Goal: Information Seeking & Learning: Find specific fact

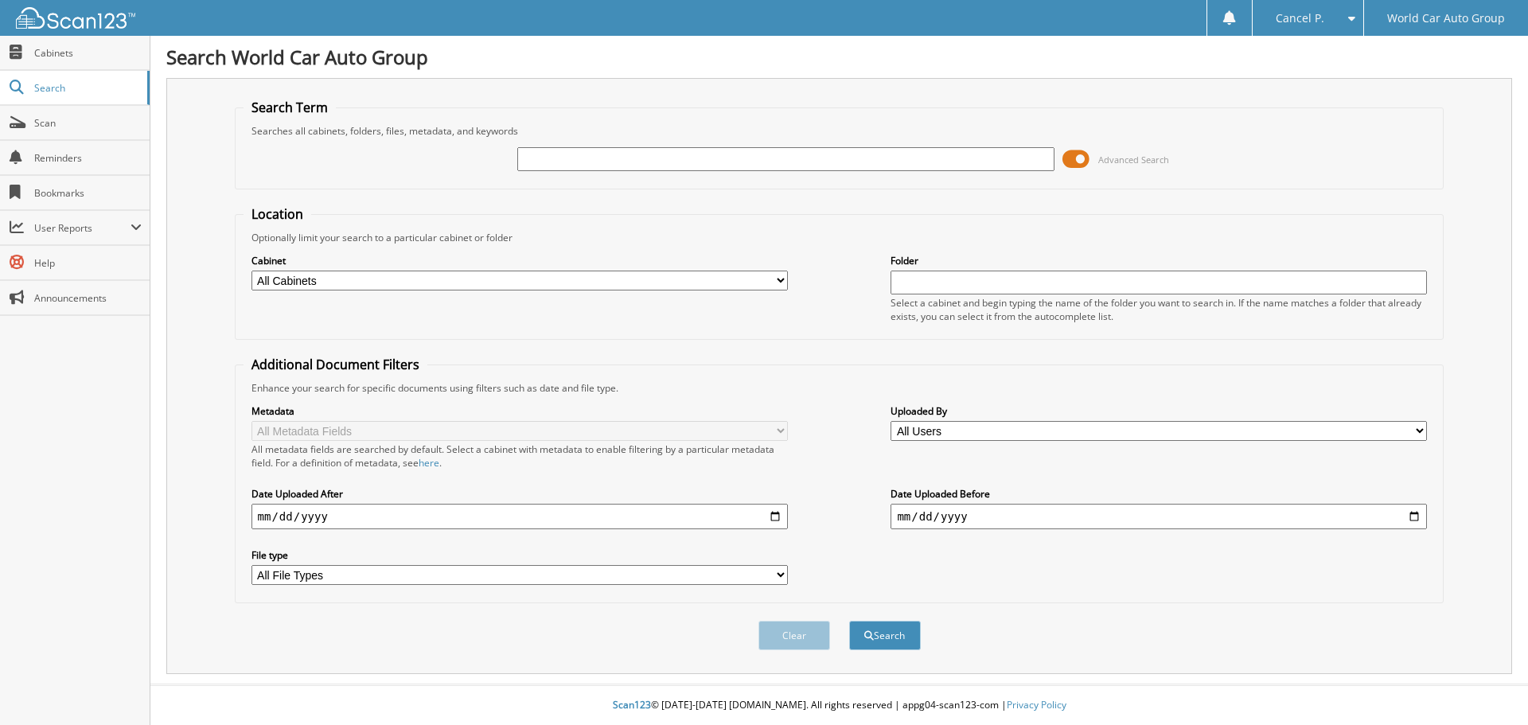
click at [793, 158] on input "text" at bounding box center [785, 159] width 536 height 24
drag, startPoint x: 793, startPoint y: 158, endPoint x: 680, endPoint y: 157, distance: 112.2
drag, startPoint x: 680, startPoint y: 157, endPoint x: 661, endPoint y: 159, distance: 19.2
click at [661, 159] on input "text" at bounding box center [785, 159] width 536 height 24
click at [849, 621] on button "Search" at bounding box center [885, 635] width 72 height 29
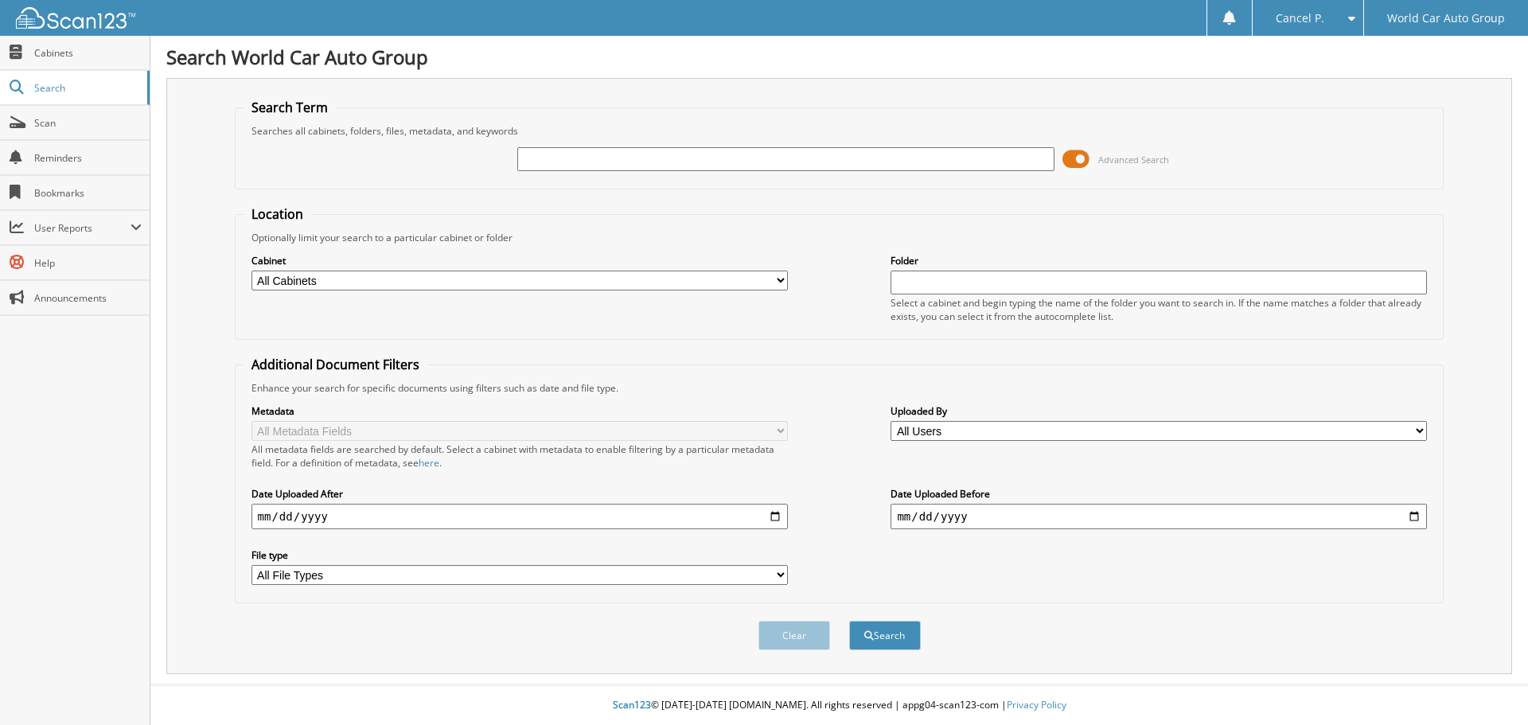
click at [1089, 160] on span "Advanced Search" at bounding box center [1115, 159] width 107 height 24
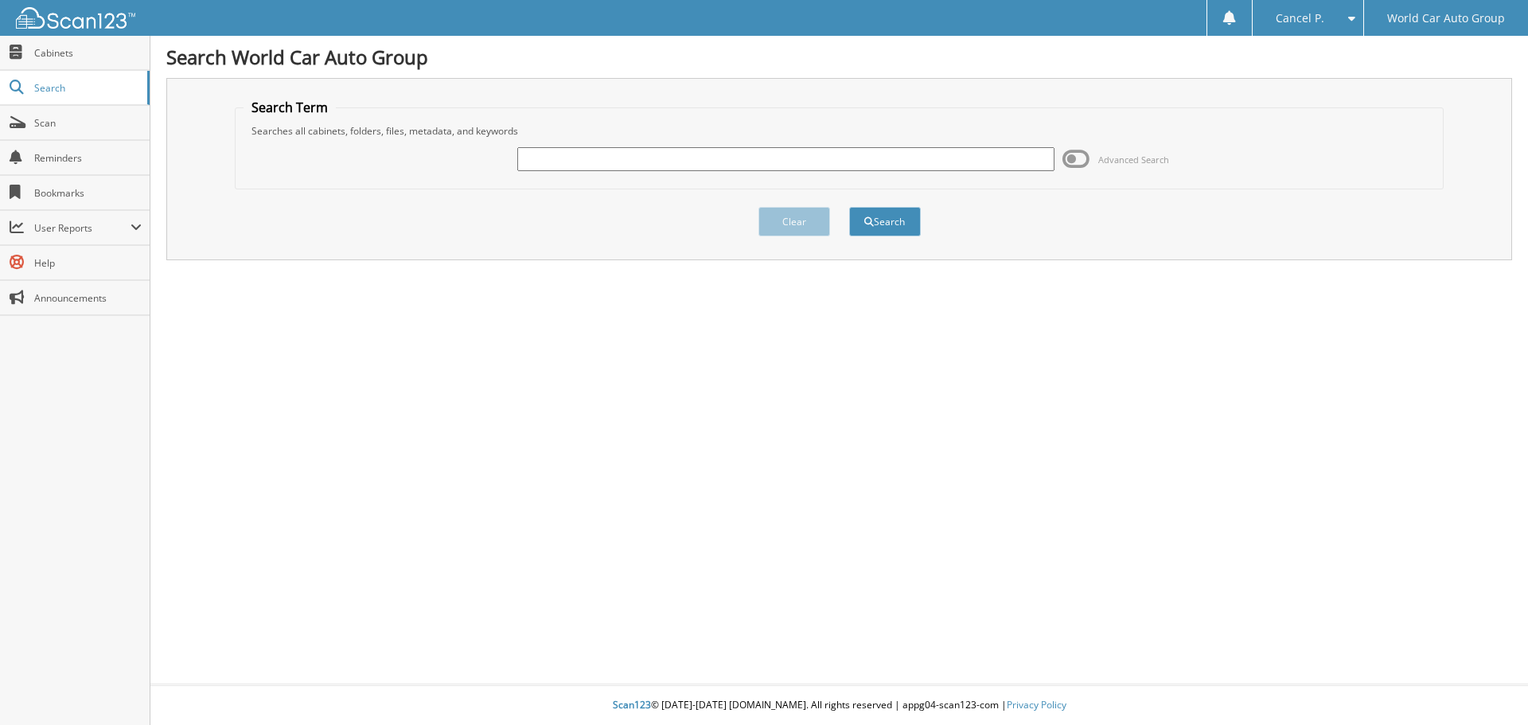
click at [851, 167] on input "text" at bounding box center [785, 159] width 536 height 24
type input "391997"
click at [849, 207] on button "Search" at bounding box center [885, 221] width 72 height 29
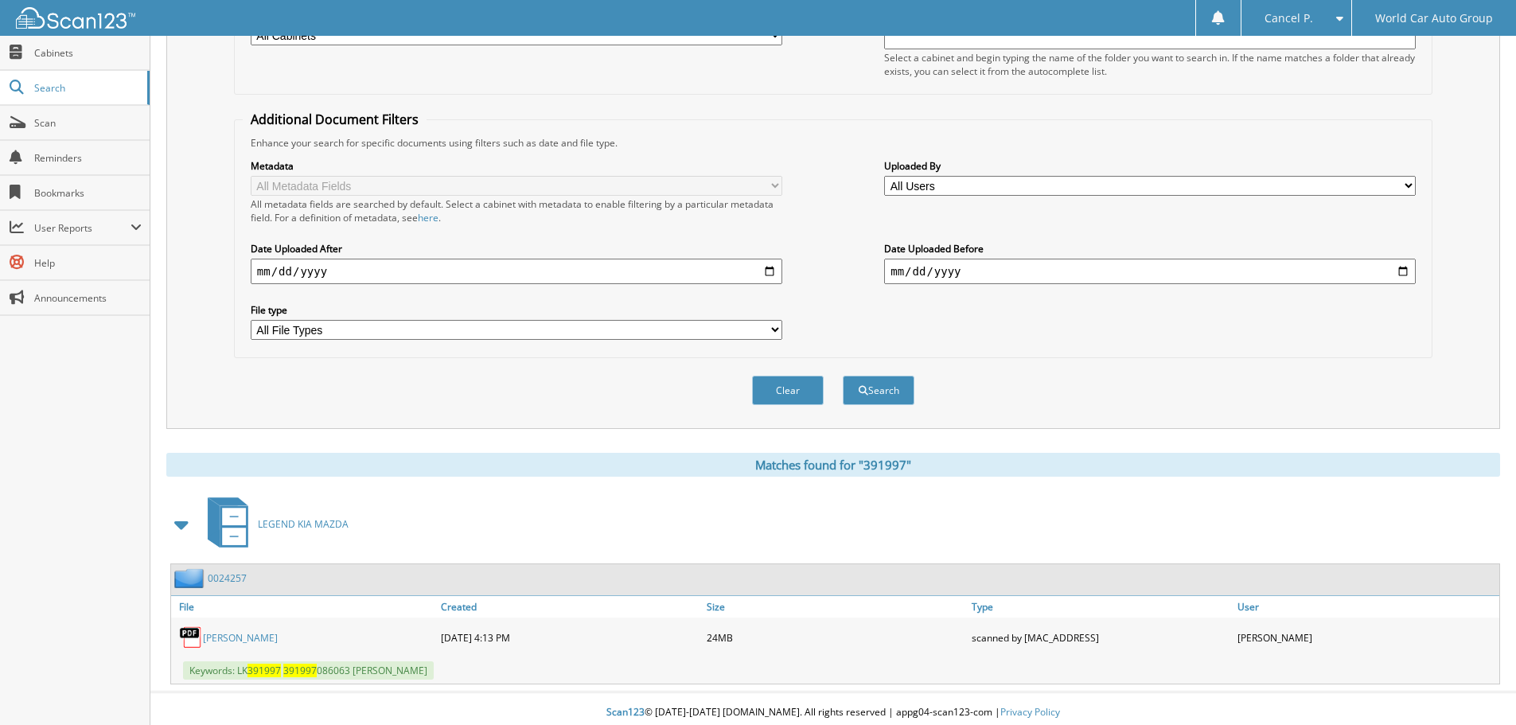
scroll to position [253, 0]
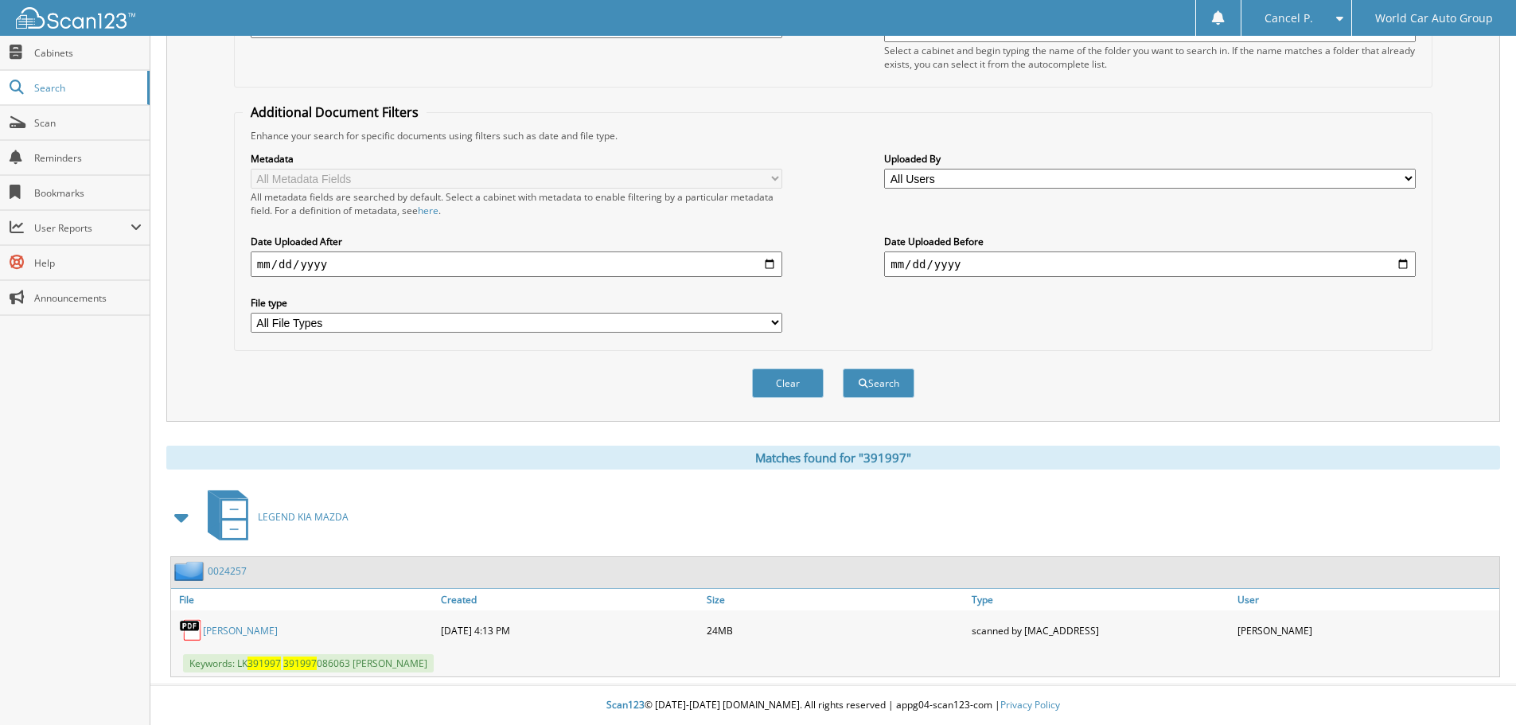
click at [245, 632] on link "BRIAN FAIRBROTHER" at bounding box center [240, 631] width 75 height 14
click at [1432, 205] on fieldset "Additional Document Filters Enhance your search for specific documents using fi…" at bounding box center [833, 226] width 1198 height 247
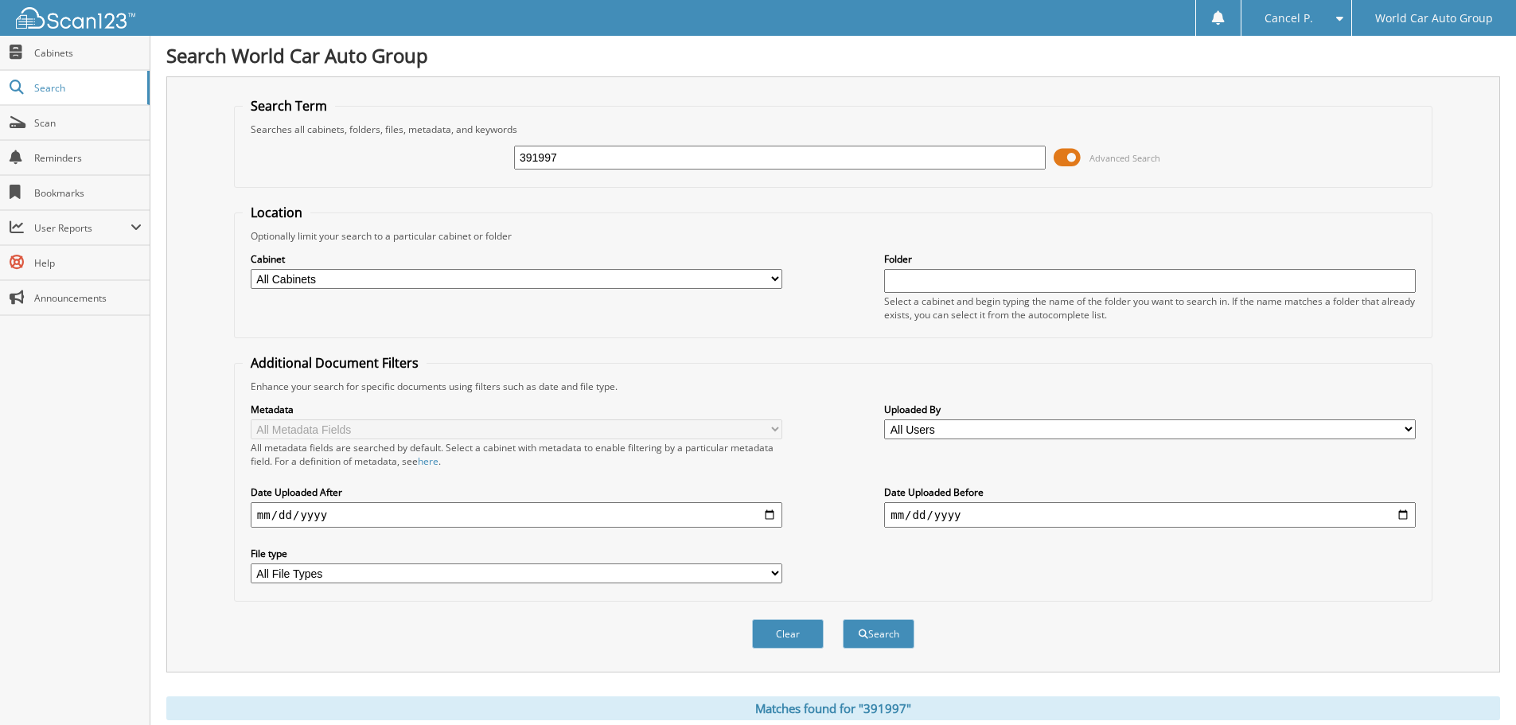
scroll to position [0, 0]
drag, startPoint x: 593, startPoint y: 159, endPoint x: 407, endPoint y: 169, distance: 186.4
click at [407, 169] on div "391997 Advanced Search" at bounding box center [833, 159] width 1181 height 43
type input "135356"
click at [843, 621] on button "Search" at bounding box center [879, 635] width 72 height 29
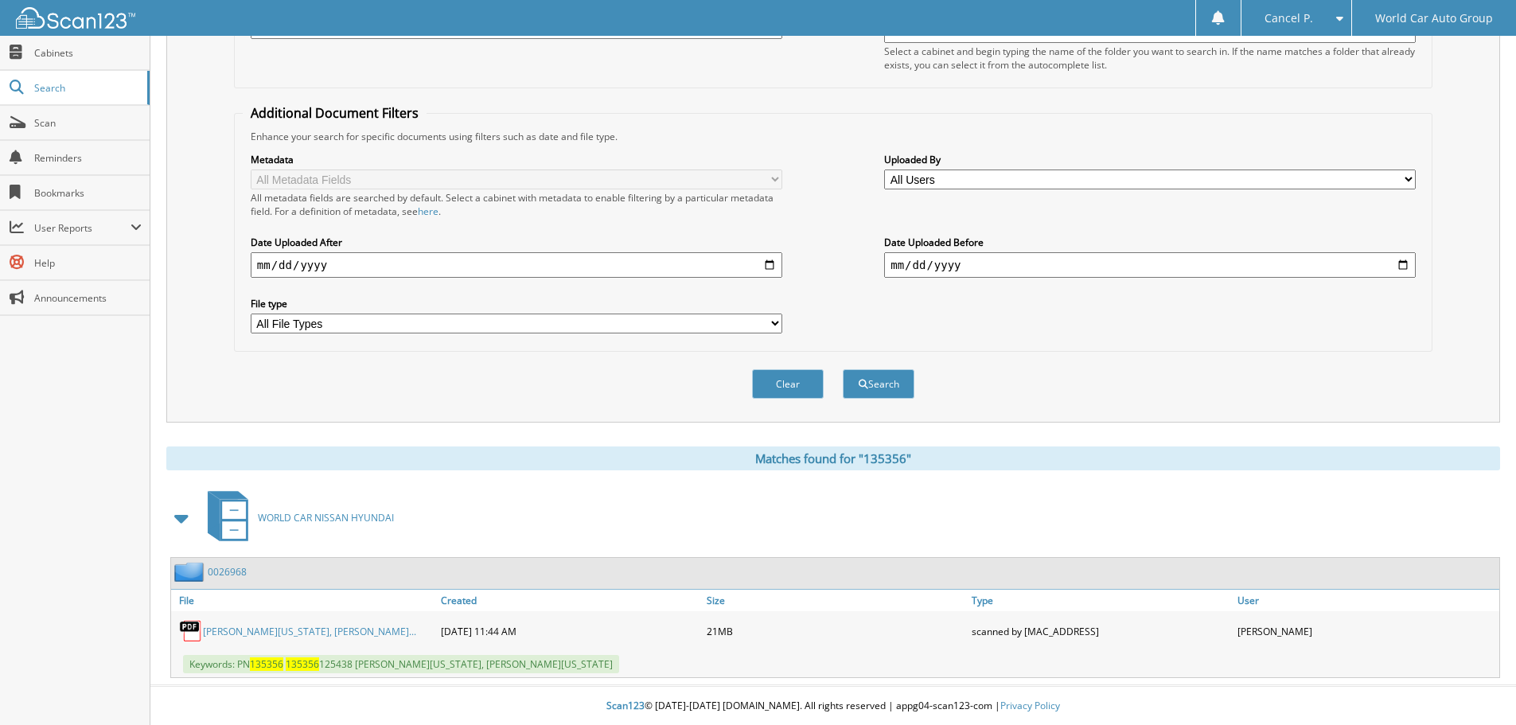
scroll to position [253, 0]
click at [317, 631] on link "[PERSON_NAME][US_STATE], [PERSON_NAME]..." at bounding box center [309, 631] width 213 height 14
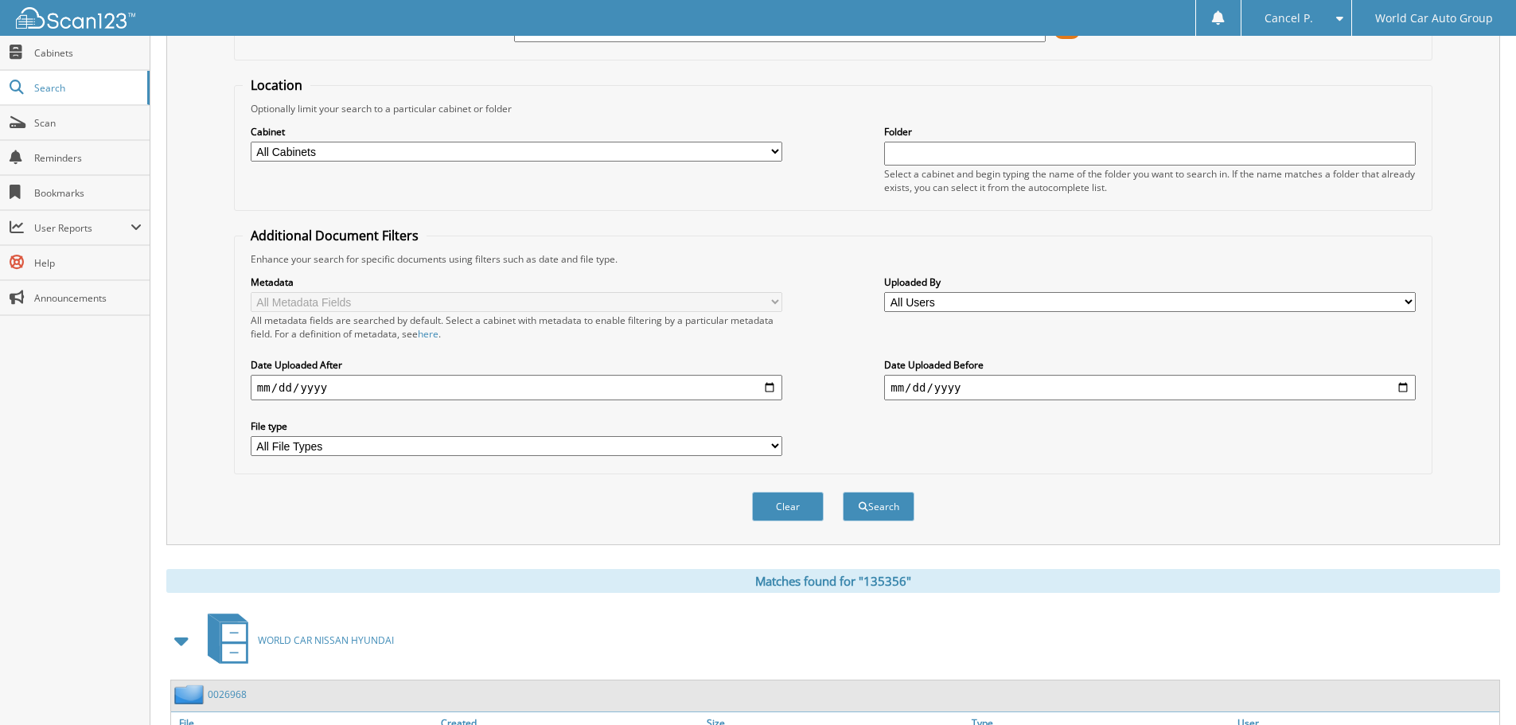
scroll to position [0, 0]
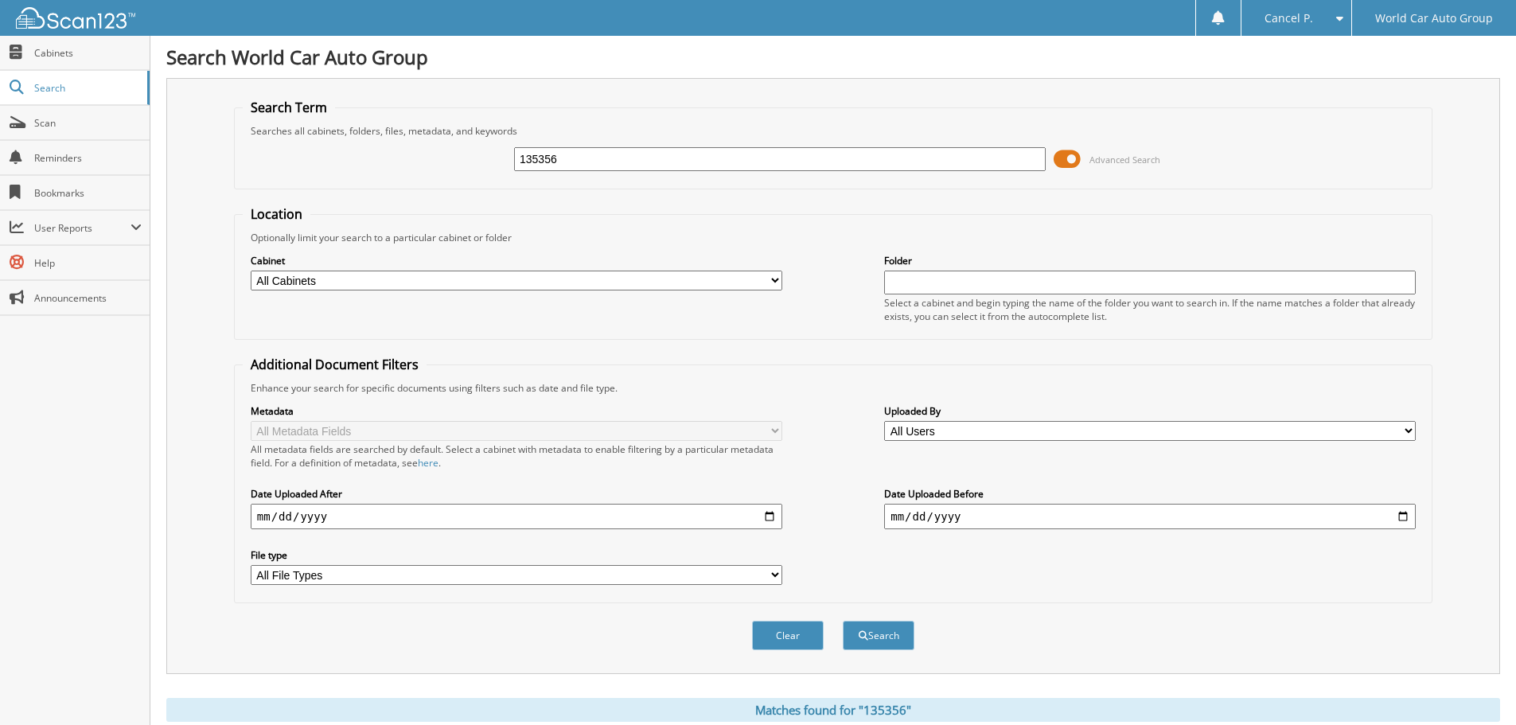
drag, startPoint x: 693, startPoint y: 173, endPoint x: 708, endPoint y: 166, distance: 16.4
click at [691, 172] on div "135356 Advanced Search" at bounding box center [833, 159] width 1181 height 43
drag, startPoint x: 710, startPoint y: 166, endPoint x: 446, endPoint y: 163, distance: 263.4
click at [446, 163] on div "135356 Advanced Search" at bounding box center [833, 159] width 1181 height 43
paste input "049028"
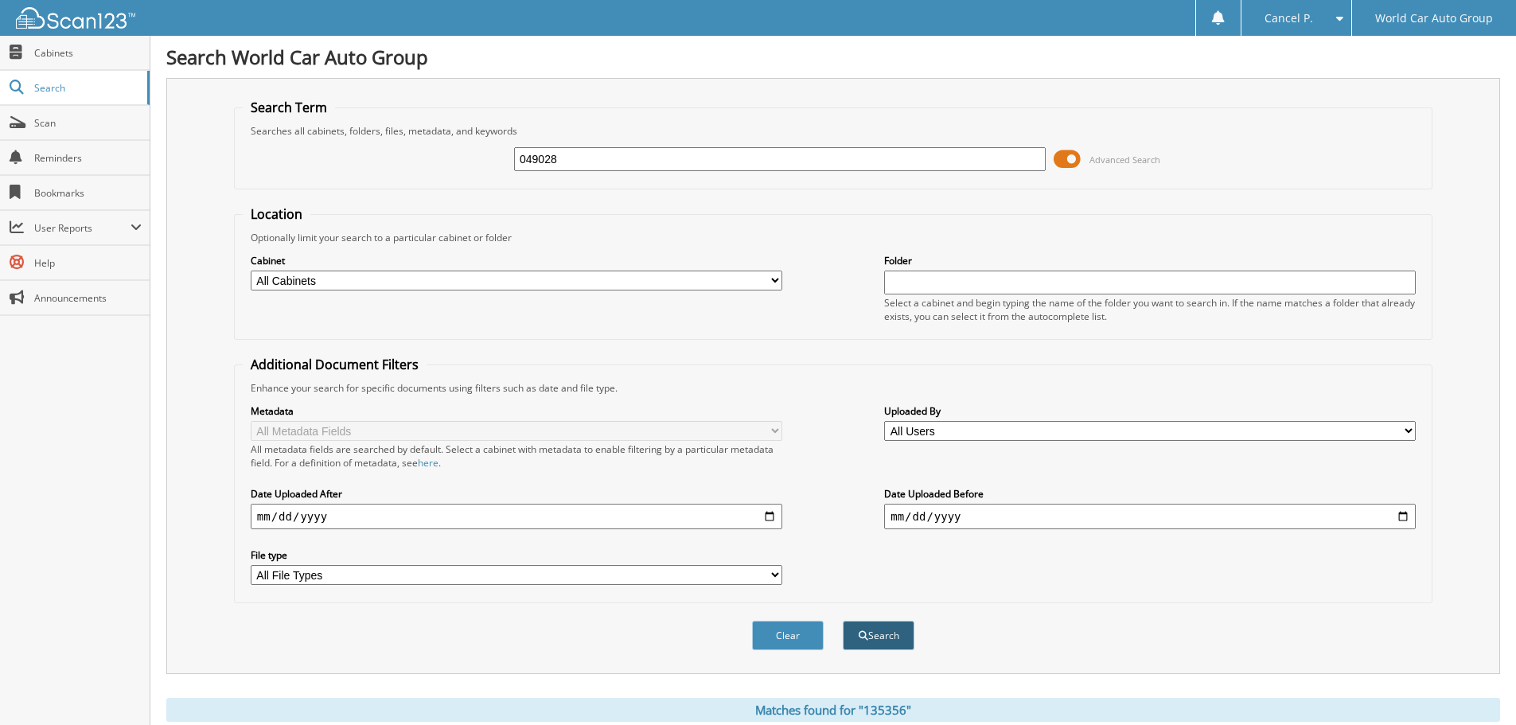
type input "049028"
click at [875, 641] on button "Search" at bounding box center [879, 635] width 72 height 29
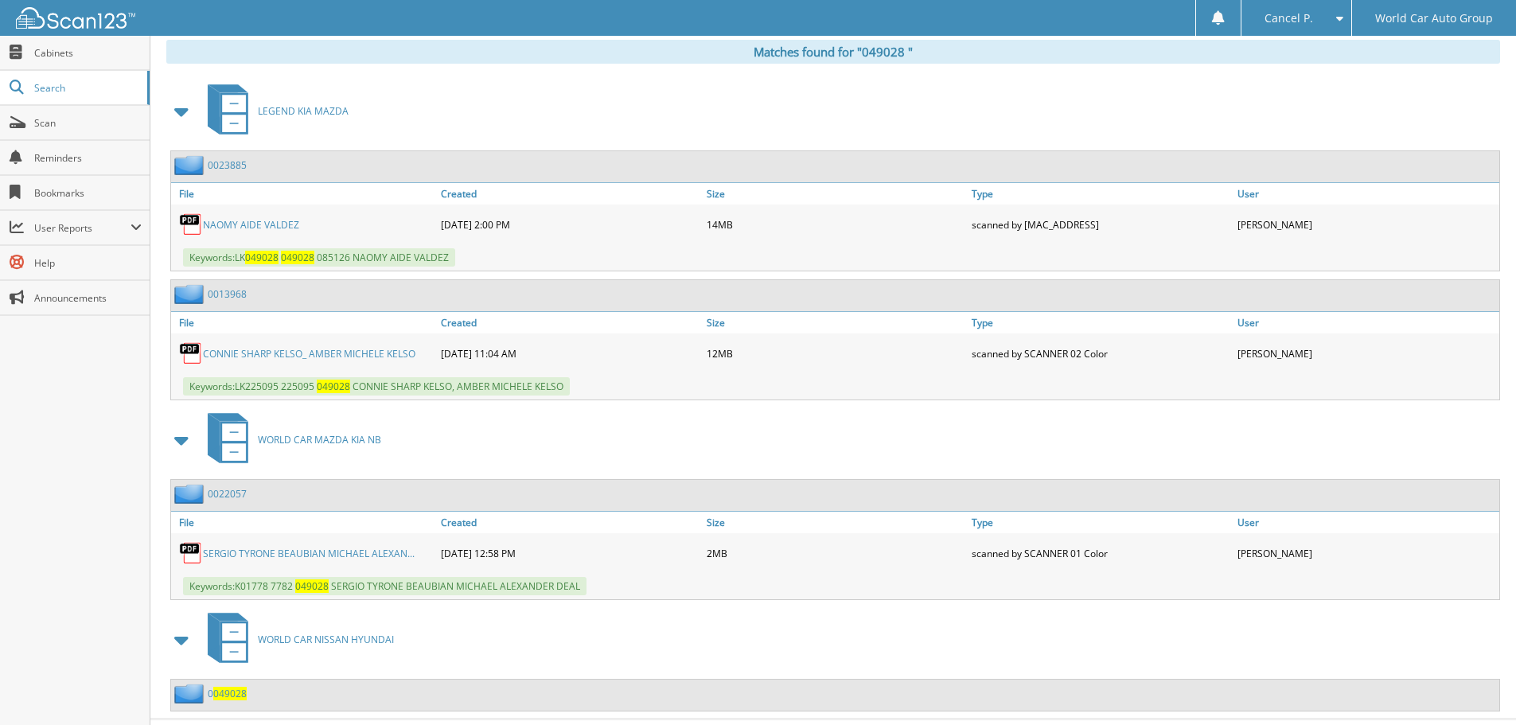
scroll to position [693, 0]
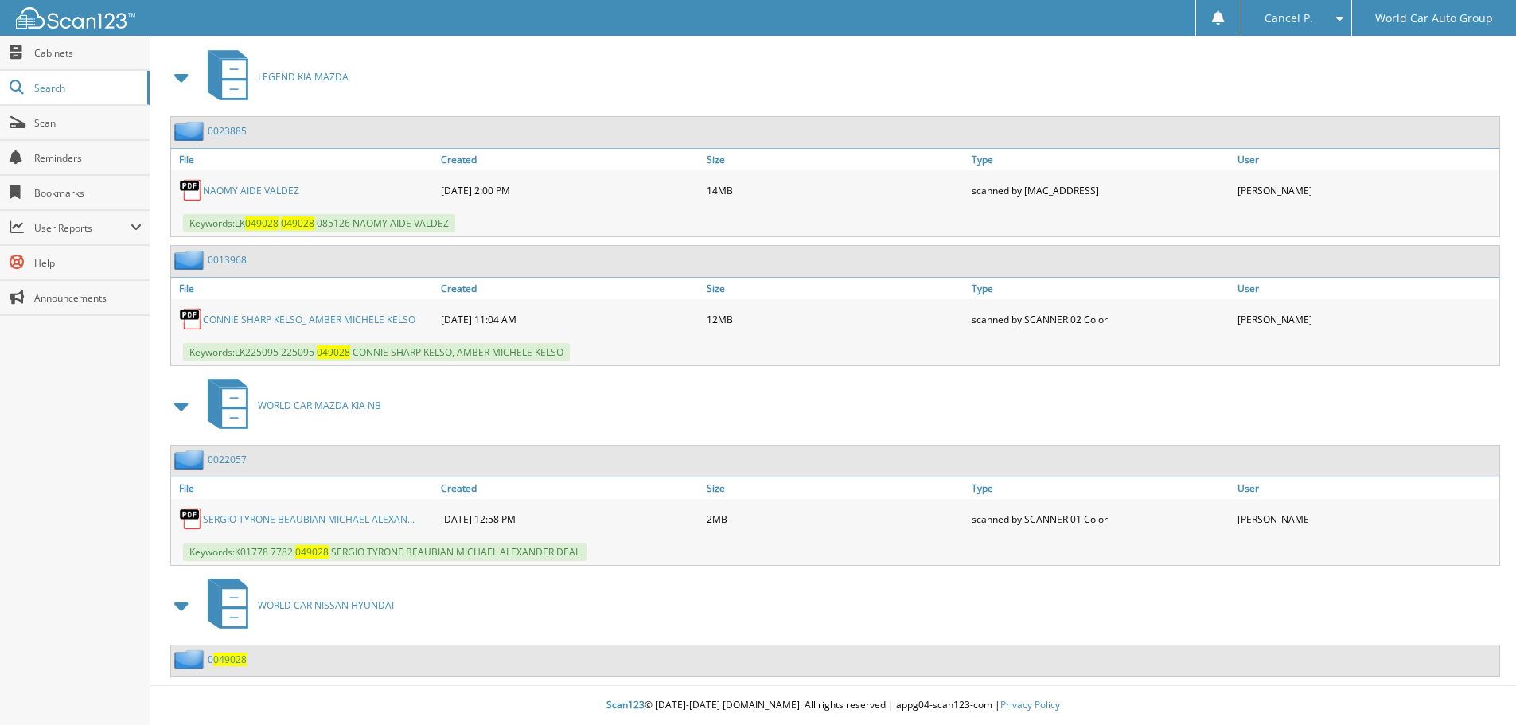
click at [259, 189] on link "N A O M Y A I D E V A L D E Z" at bounding box center [251, 191] width 96 height 14
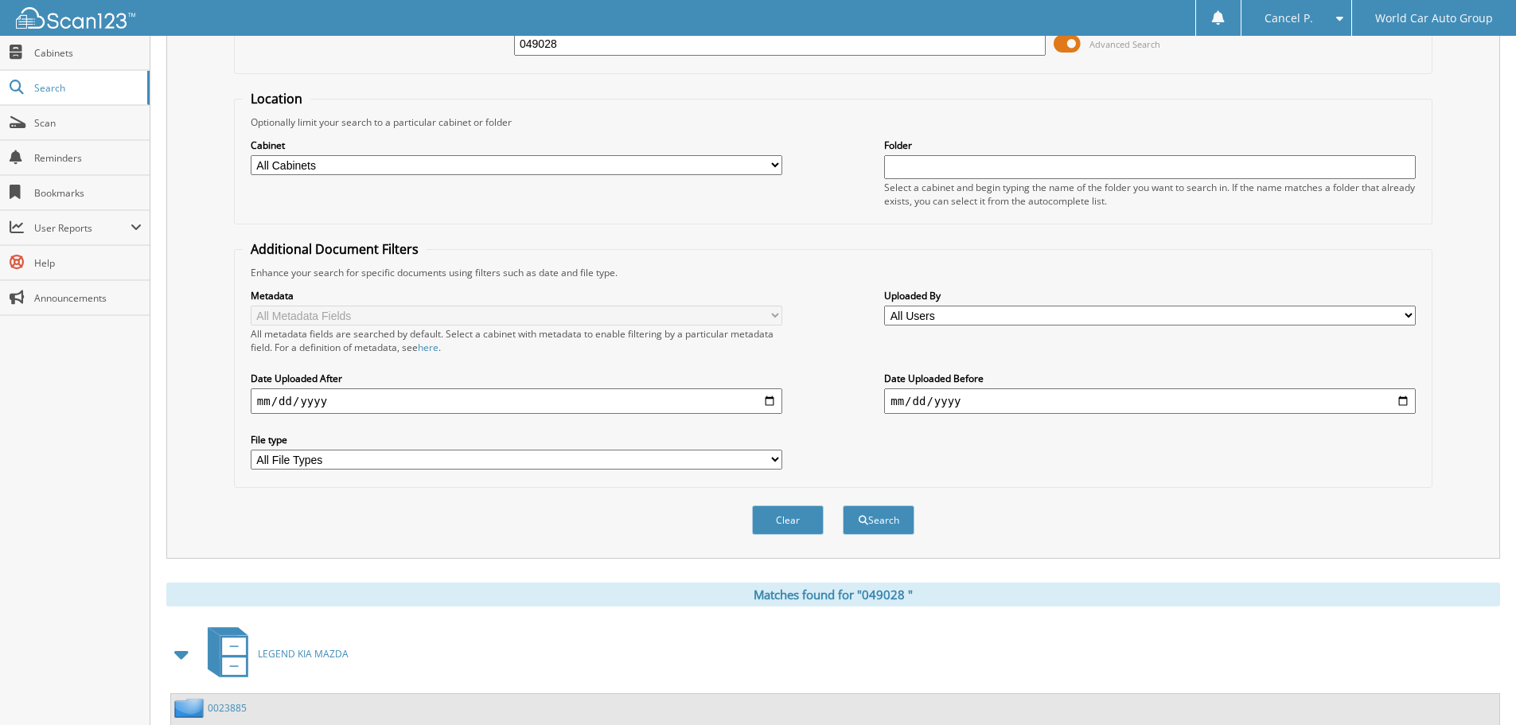
scroll to position [0, 0]
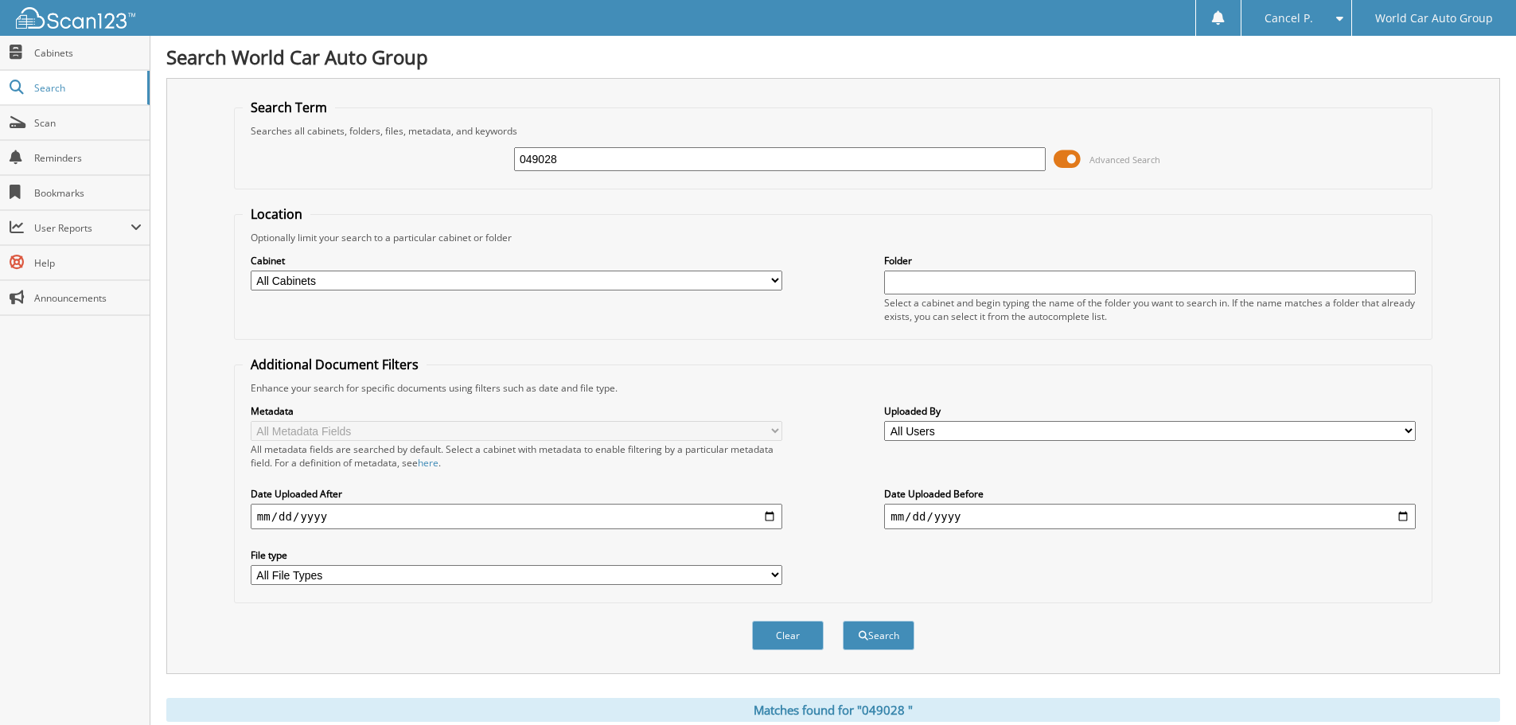
click at [759, 171] on div "049028" at bounding box center [780, 159] width 532 height 27
click at [769, 163] on input "049028" at bounding box center [780, 159] width 532 height 24
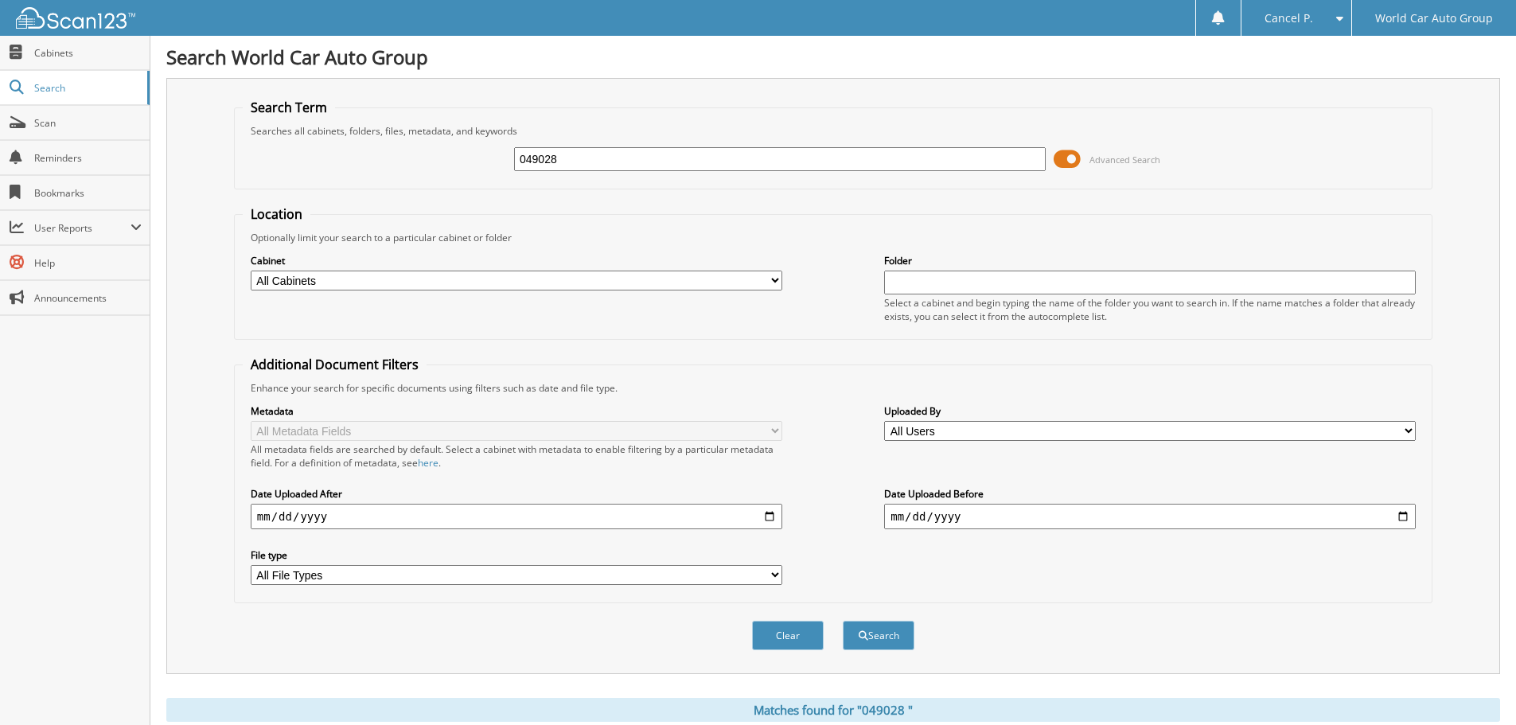
click at [769, 163] on input "049028" at bounding box center [780, 159] width 532 height 24
paste input "122450"
type input "122450"
click at [905, 634] on button "Search" at bounding box center [879, 635] width 72 height 29
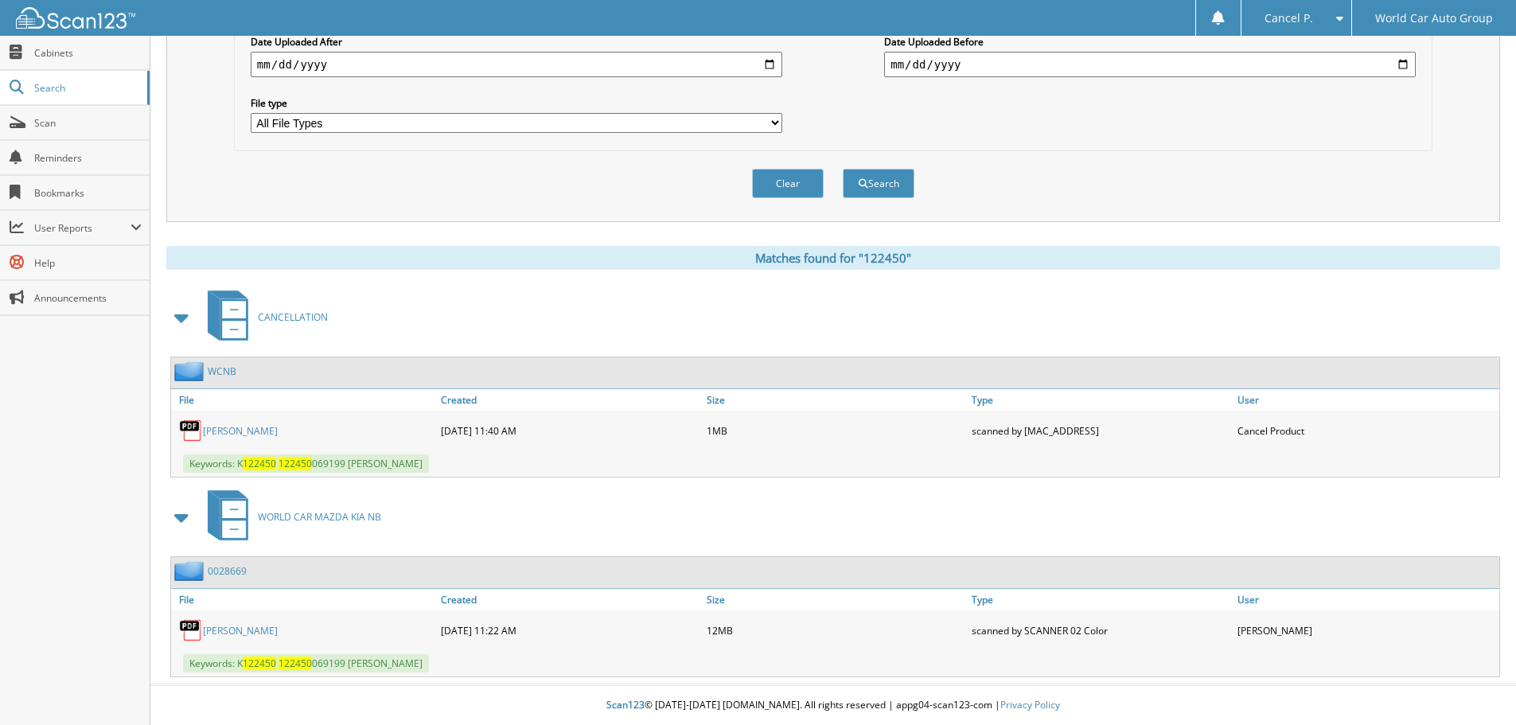
click at [263, 424] on link "SCOTTY WALKER" at bounding box center [240, 431] width 75 height 14
click at [273, 629] on link "SCOTTY KIMBERLIN WALKER" at bounding box center [240, 631] width 75 height 14
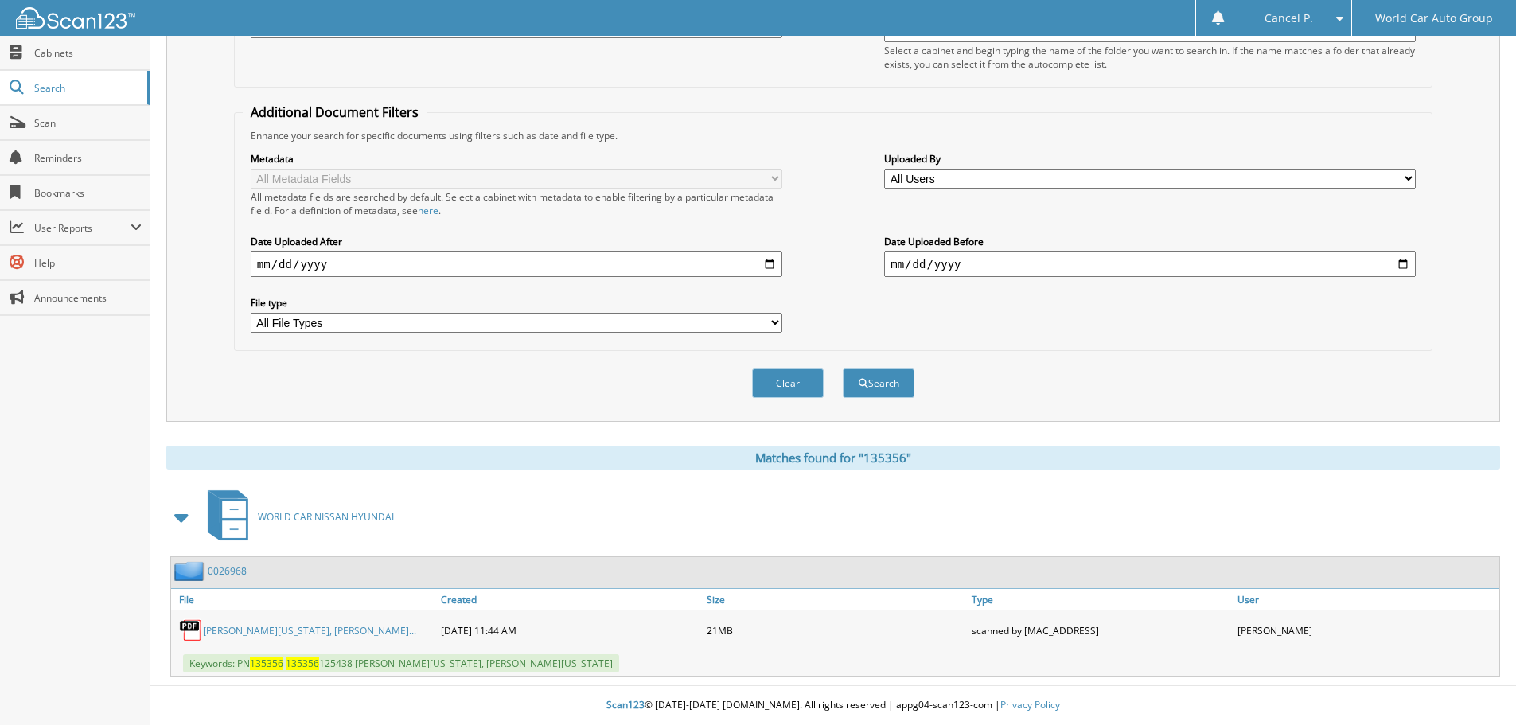
click at [363, 629] on link "[PERSON_NAME][US_STATE], [PERSON_NAME]..." at bounding box center [309, 631] width 213 height 14
click at [816, 532] on div "WORLD CAR NISSAN HYUNDAI" at bounding box center [833, 516] width 1334 height 63
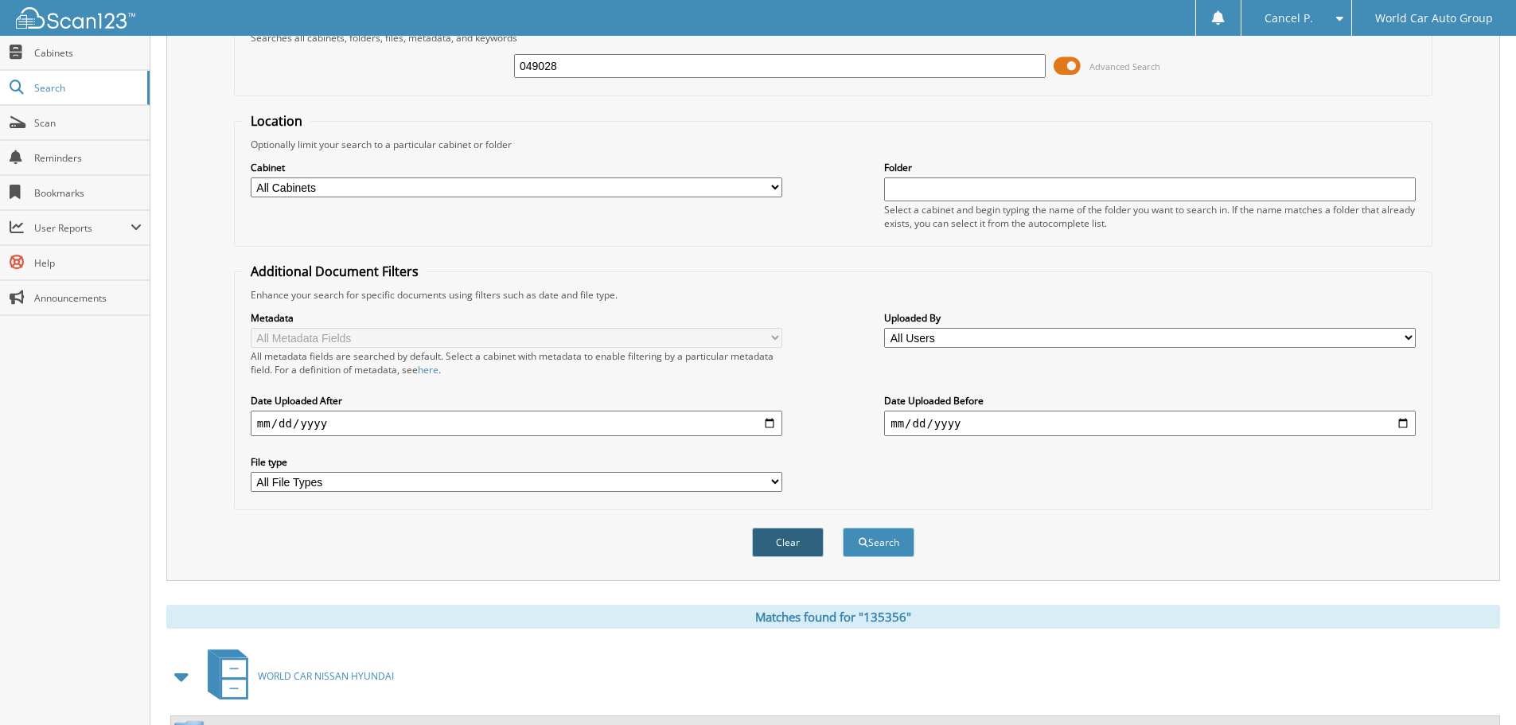
scroll to position [253, 0]
